Goal: Find specific page/section: Find specific page/section

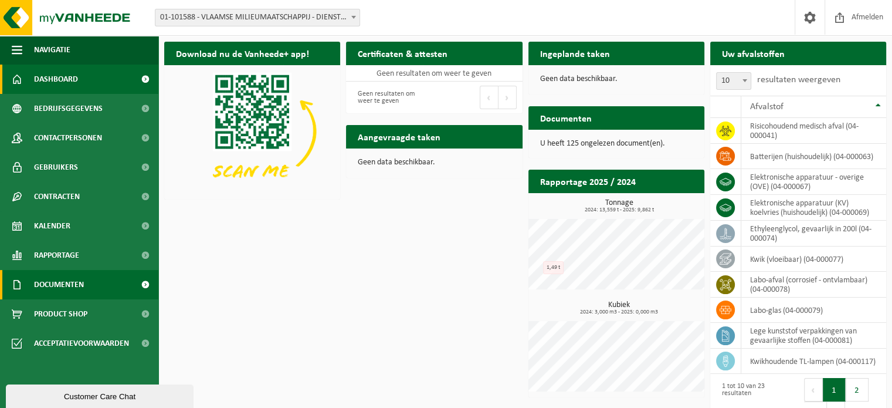
click at [72, 275] on span "Documenten" at bounding box center [59, 284] width 50 height 29
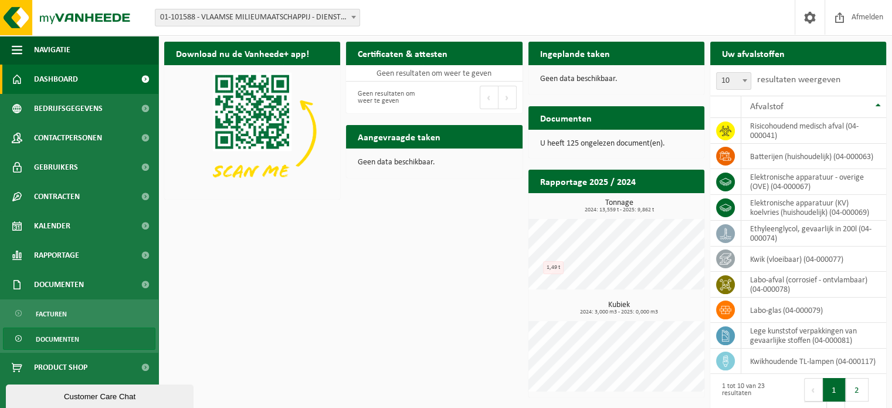
click at [62, 334] on span "Documenten" at bounding box center [57, 339] width 43 height 22
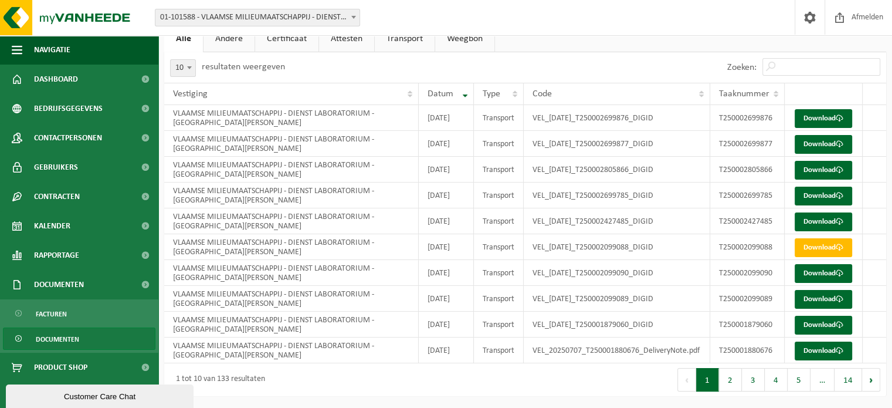
scroll to position [132, 0]
click at [729, 380] on button "2" at bounding box center [730, 379] width 23 height 23
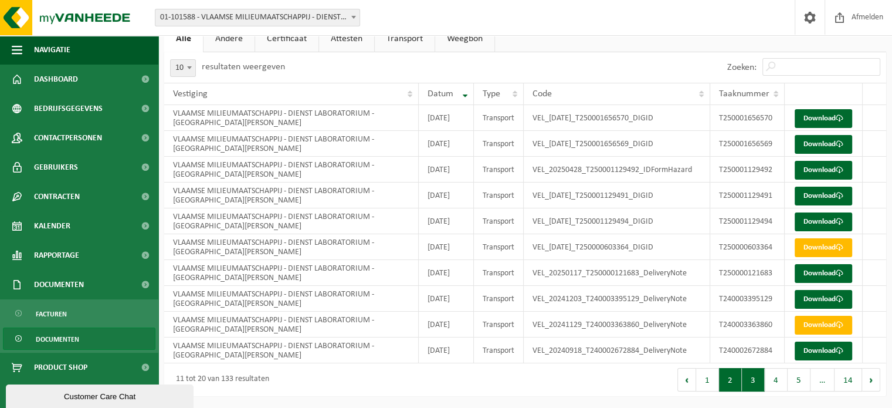
click at [752, 380] on button "3" at bounding box center [753, 379] width 23 height 23
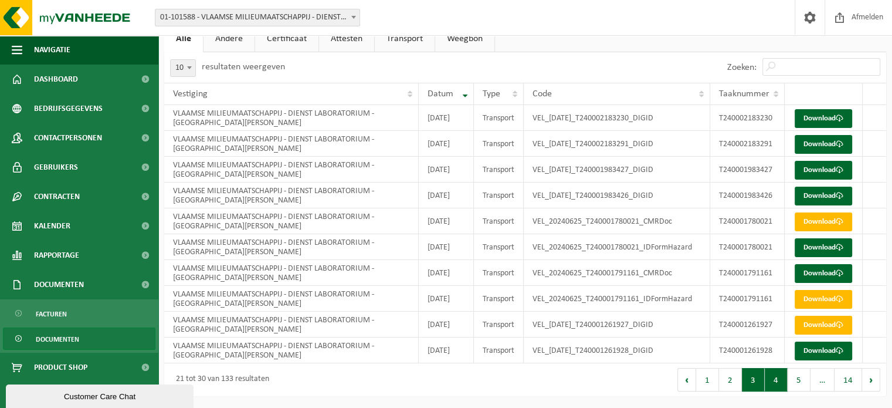
scroll to position [117, 0]
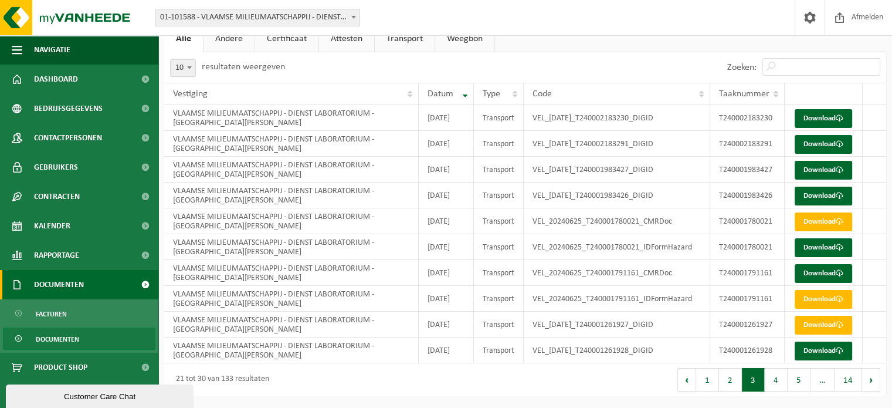
click at [59, 283] on span "Documenten" at bounding box center [59, 284] width 50 height 29
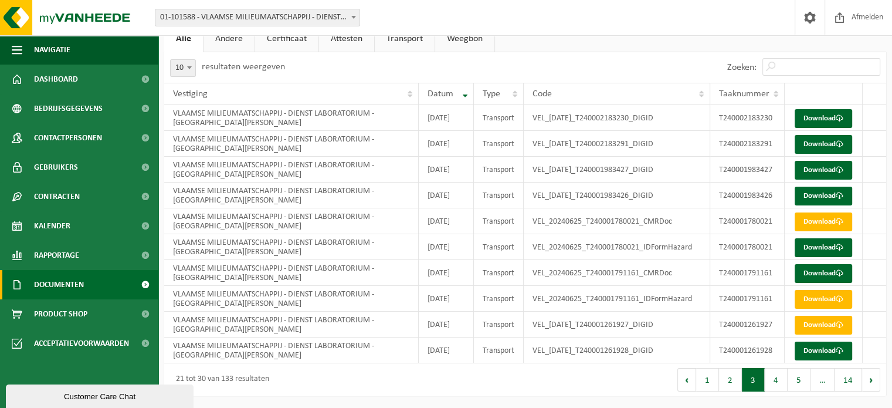
click at [59, 283] on span "Documenten" at bounding box center [59, 284] width 50 height 29
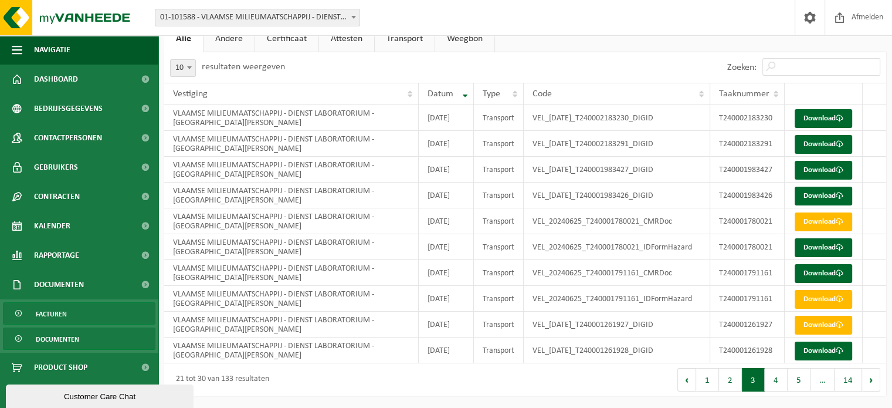
click at [60, 310] on span "Facturen" at bounding box center [51, 314] width 31 height 22
